Goal: Transaction & Acquisition: Purchase product/service

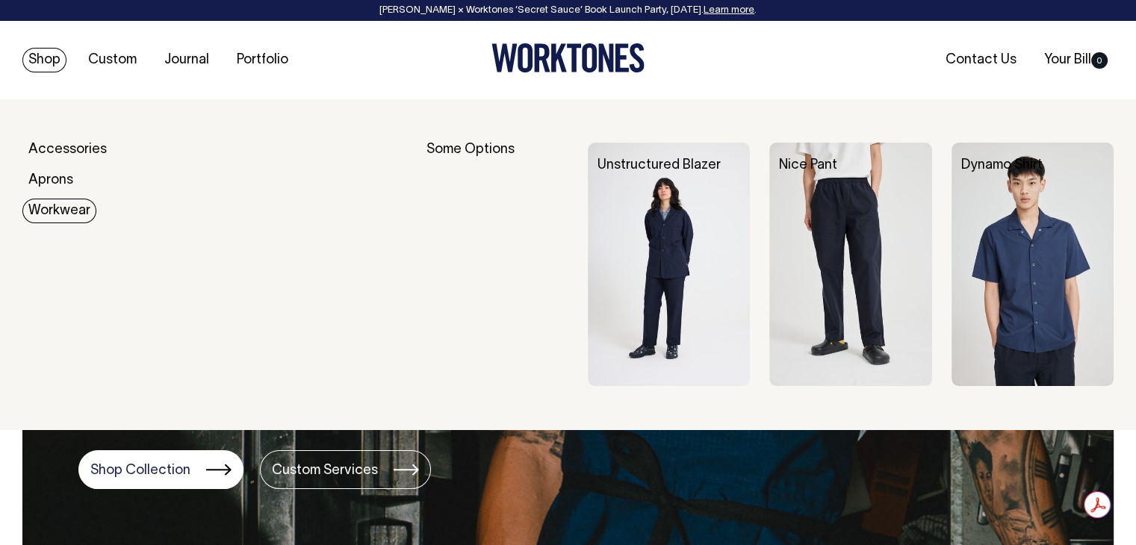
click at [60, 204] on link "Workwear" at bounding box center [59, 211] width 74 height 25
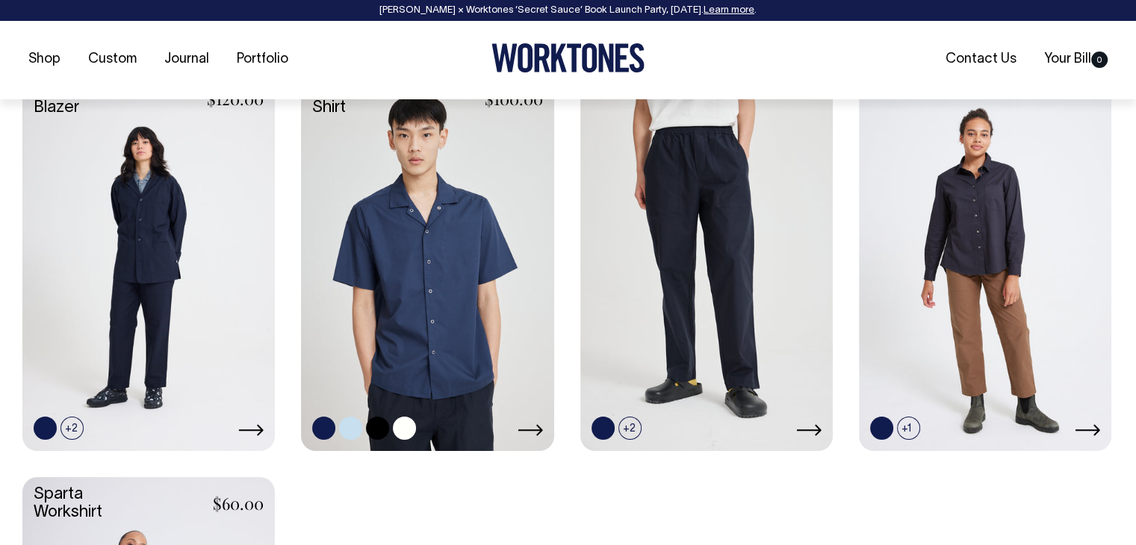
scroll to position [672, 0]
click at [347, 424] on link at bounding box center [350, 427] width 23 height 23
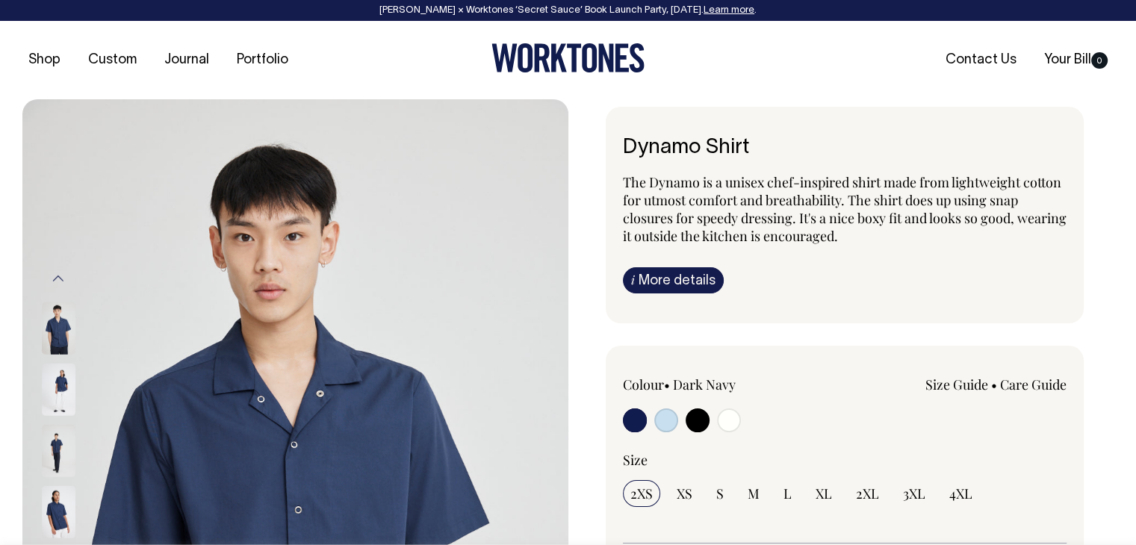
radio input "true"
select select "True Blue"
